Goal: Information Seeking & Learning: Learn about a topic

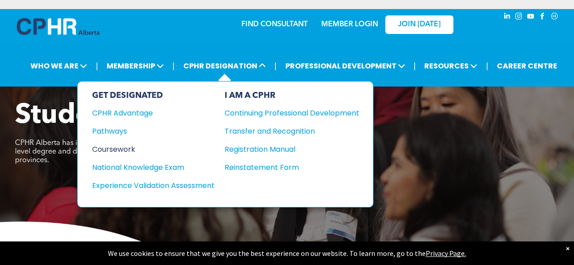
click at [121, 144] on div "Coursework" at bounding box center [147, 149] width 110 height 11
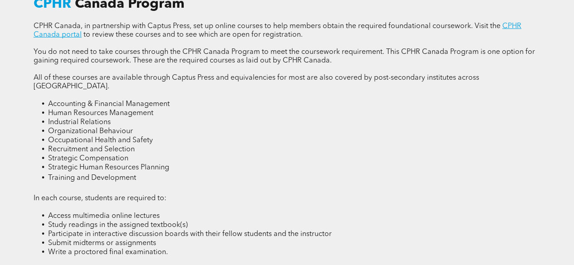
scroll to position [1225, 0]
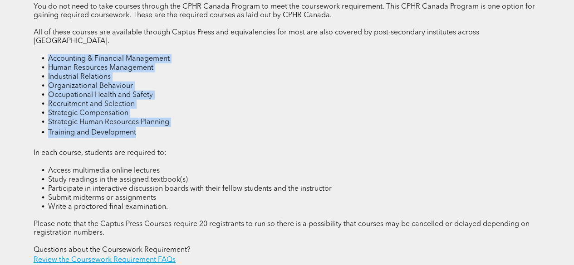
drag, startPoint x: 144, startPoint y: 132, endPoint x: 42, endPoint y: 58, distance: 126.6
click at [42, 58] on ul "Accounting & Financial Management Human Resources Management Industrial Relatio…" at bounding box center [287, 96] width 507 height 84
copy ul "Accounting & Financial Management Human Resources Management Industrial Relatio…"
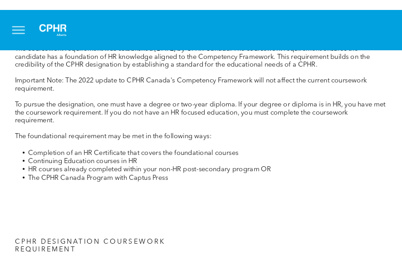
scroll to position [342, 0]
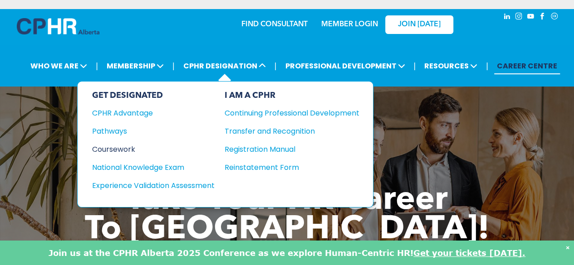
click at [118, 148] on div "Coursework" at bounding box center [147, 149] width 110 height 11
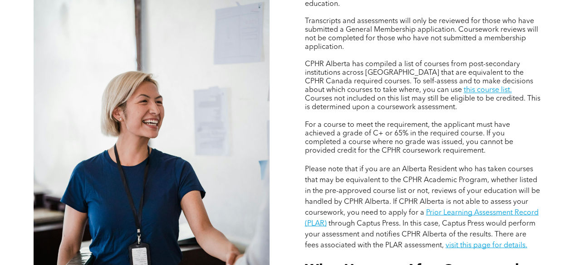
scroll to position [726, 0]
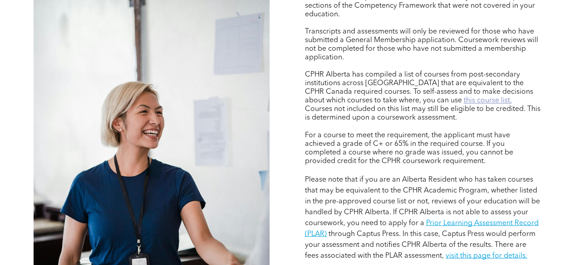
click at [463, 103] on link "this course list." at bounding box center [487, 100] width 48 height 7
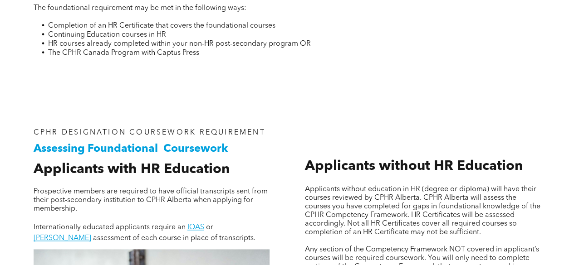
scroll to position [454, 0]
